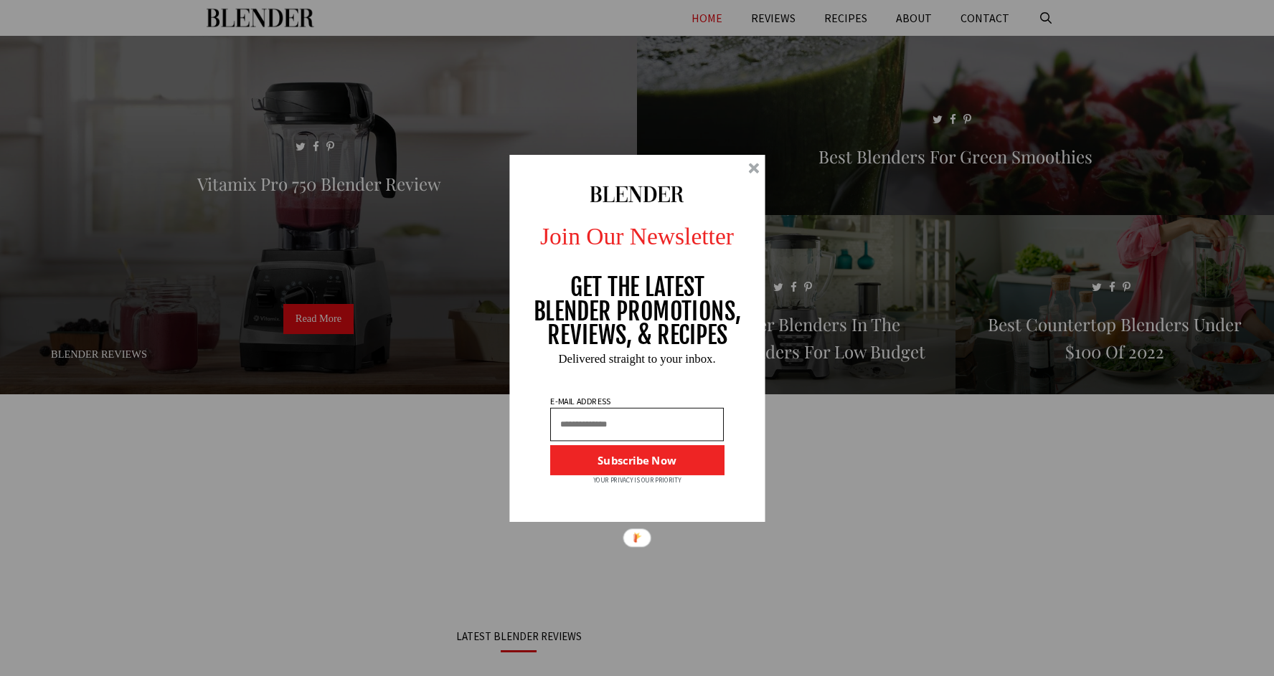
click at [571, 168] on div at bounding box center [637, 338] width 256 height 367
click at [113, 631] on div "Join Our Newsletter GET THE LATEST BLENDER PROMOTIONS, REVIEWS, & RECIPES Subsc…" at bounding box center [637, 338] width 1274 height 676
click at [571, 169] on div at bounding box center [753, 168] width 11 height 11
